Goal: Task Accomplishment & Management: Manage account settings

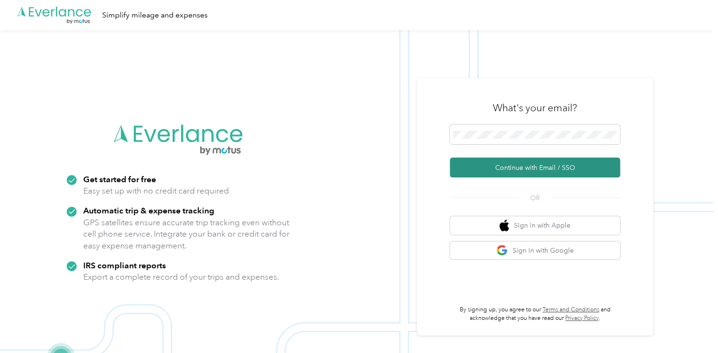
click at [503, 167] on button "Continue with Email / SSO" at bounding box center [535, 168] width 170 height 20
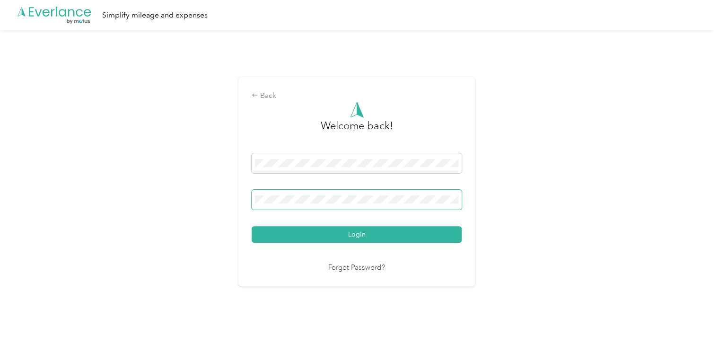
click at [252, 226] on button "Login" at bounding box center [357, 234] width 210 height 17
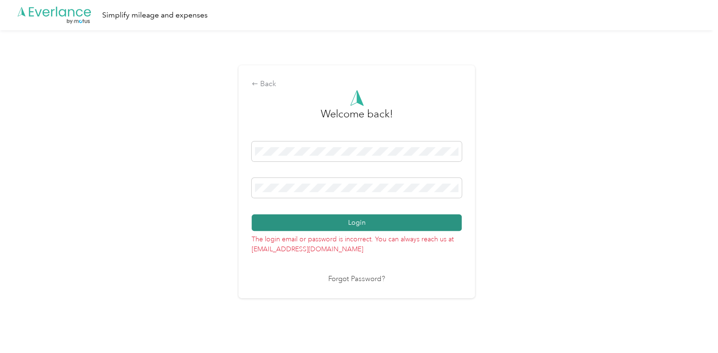
click at [352, 224] on button "Login" at bounding box center [357, 222] width 210 height 17
click at [369, 222] on button "Login" at bounding box center [357, 222] width 210 height 17
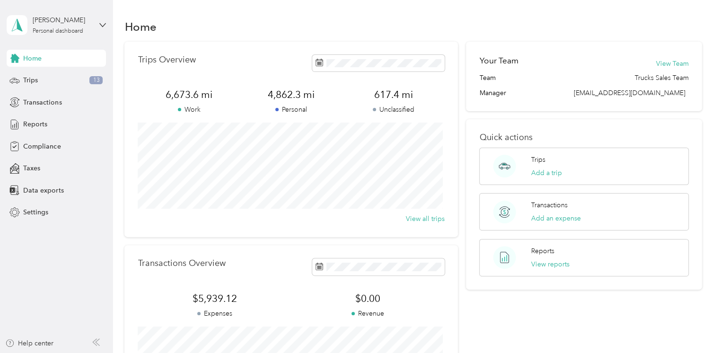
click at [373, 111] on span at bounding box center [374, 109] width 3 height 3
click at [36, 123] on span "Reports" at bounding box center [35, 124] width 24 height 10
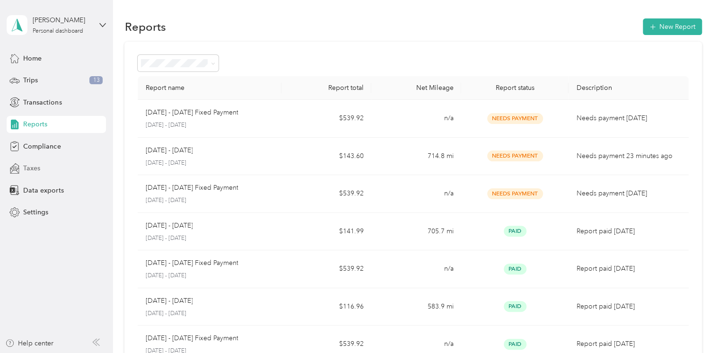
click at [34, 167] on span "Taxes" at bounding box center [31, 168] width 17 height 10
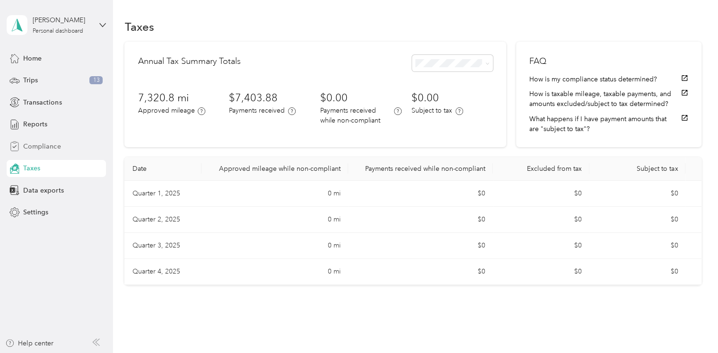
click at [42, 145] on span "Compliance" at bounding box center [41, 146] width 37 height 10
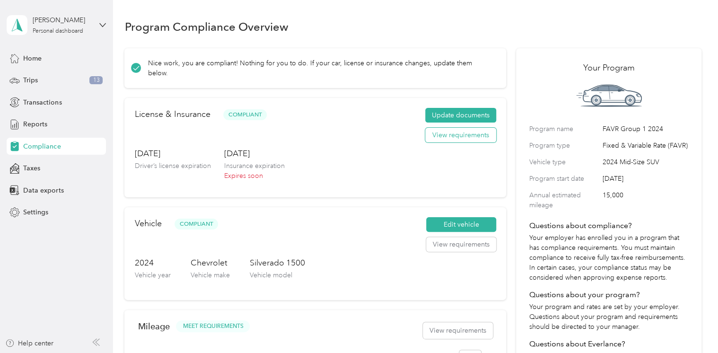
click at [456, 128] on button "View requirements" at bounding box center [460, 135] width 71 height 15
